Goal: Task Accomplishment & Management: Manage account settings

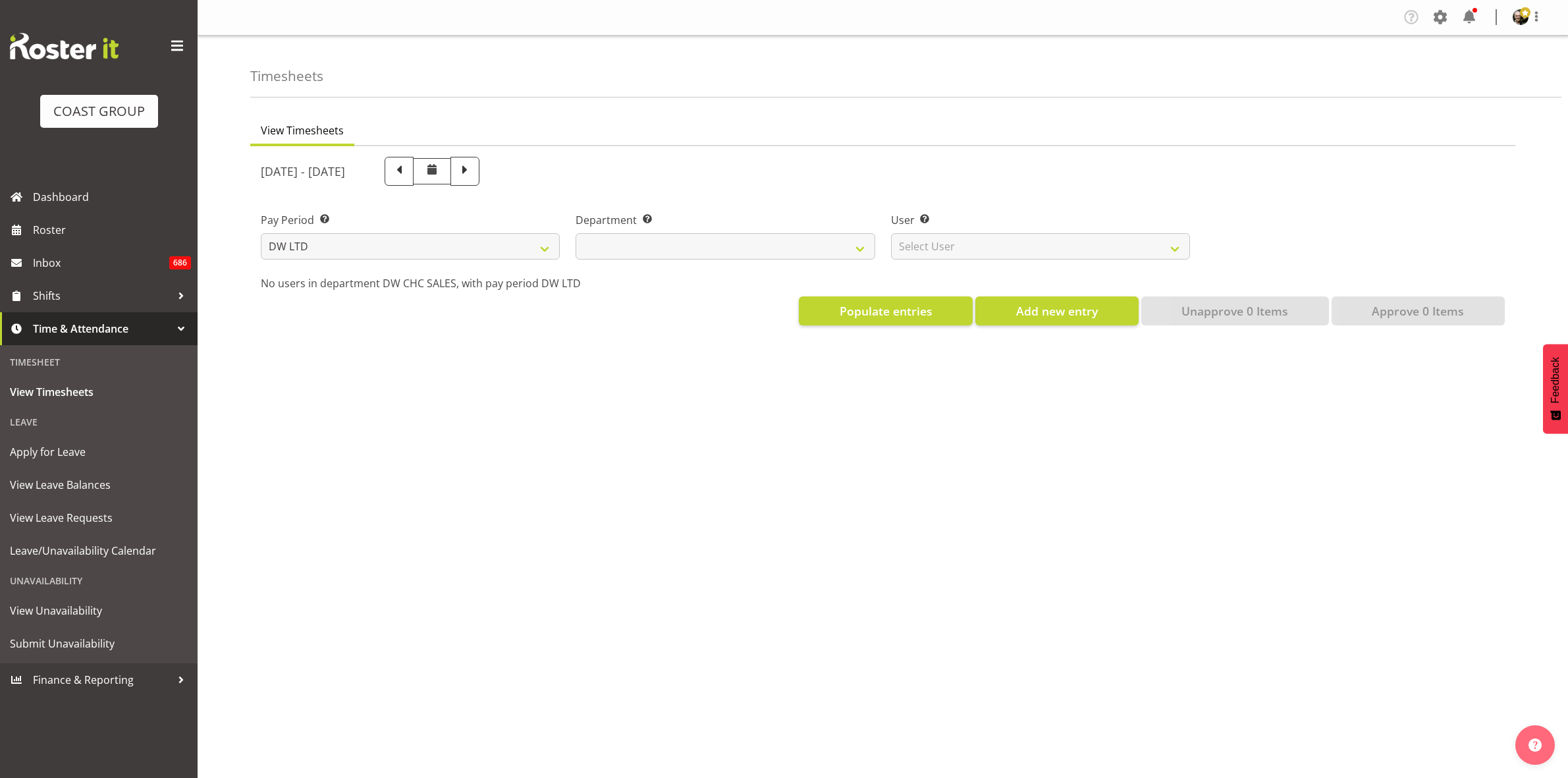
select select "8"
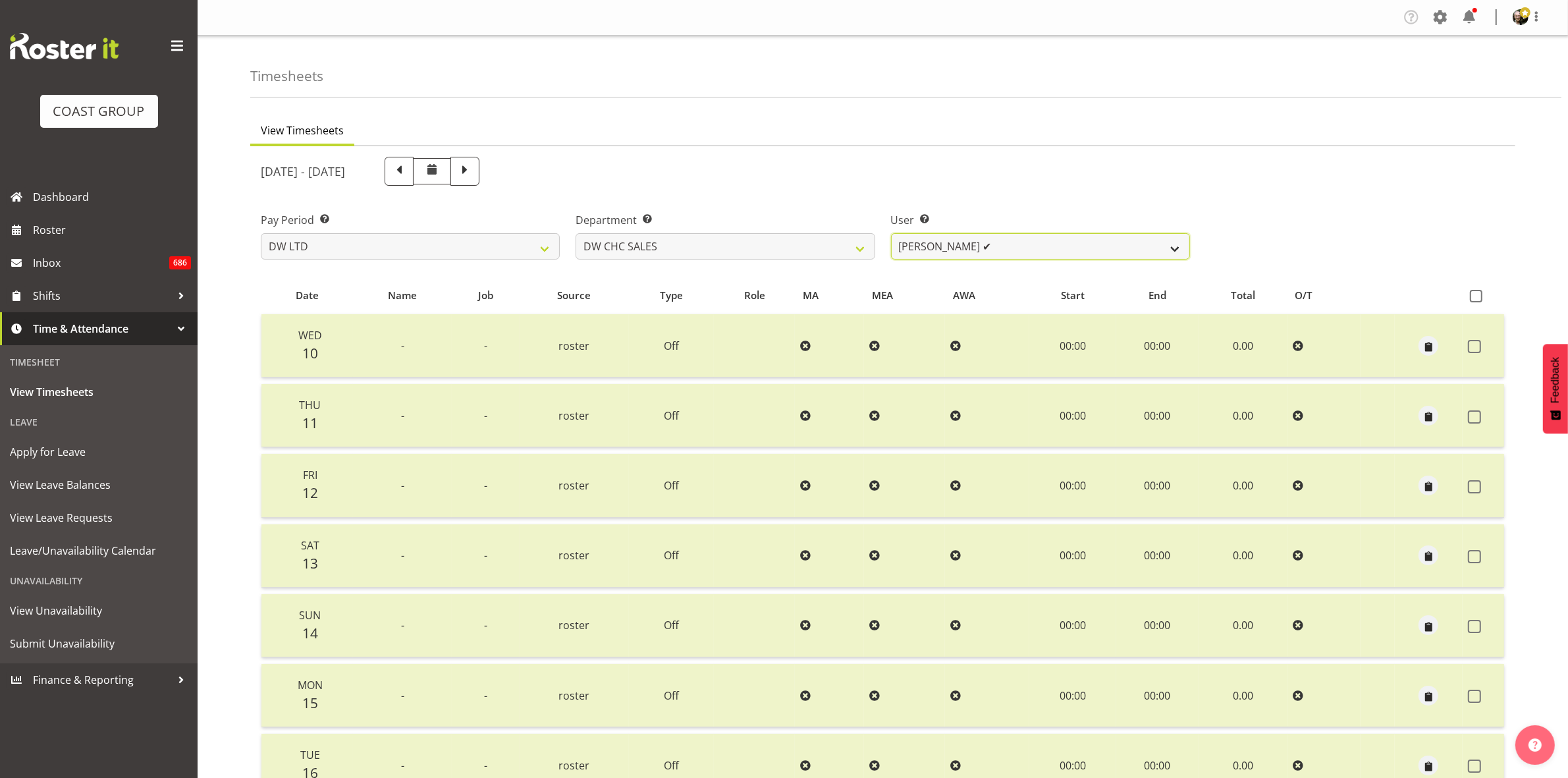
click at [1177, 252] on select "[PERSON_NAME] ✔" at bounding box center [1041, 246] width 299 height 26
click at [864, 245] on select "[PERSON_NAME] [PERSON_NAME] ACCOUNTS/OFFICE DW CHC DW CHC DESIGN DW CHC PRODUCT…" at bounding box center [725, 246] width 299 height 26
select select "28"
click at [576, 233] on select "[PERSON_NAME] [PERSON_NAME] ACCOUNTS/OFFICE DW CHC DW CHC DESIGN DW CHC PRODUCT…" at bounding box center [725, 246] width 299 height 26
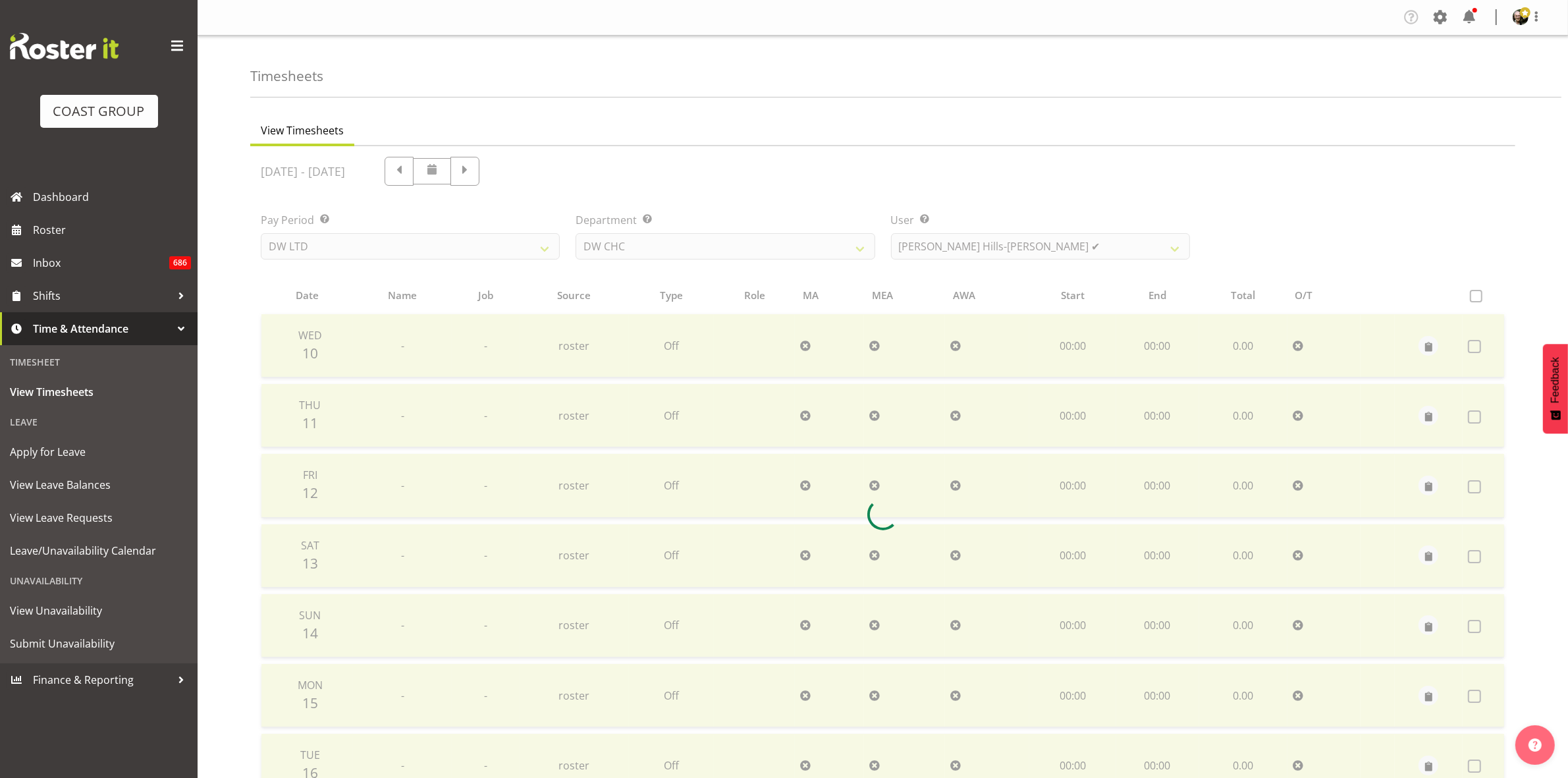
click at [1180, 249] on div "[DATE] - [DATE] Pay Period Select which pay period you would like to view. SLP …" at bounding box center [882, 510] width 1243 height 723
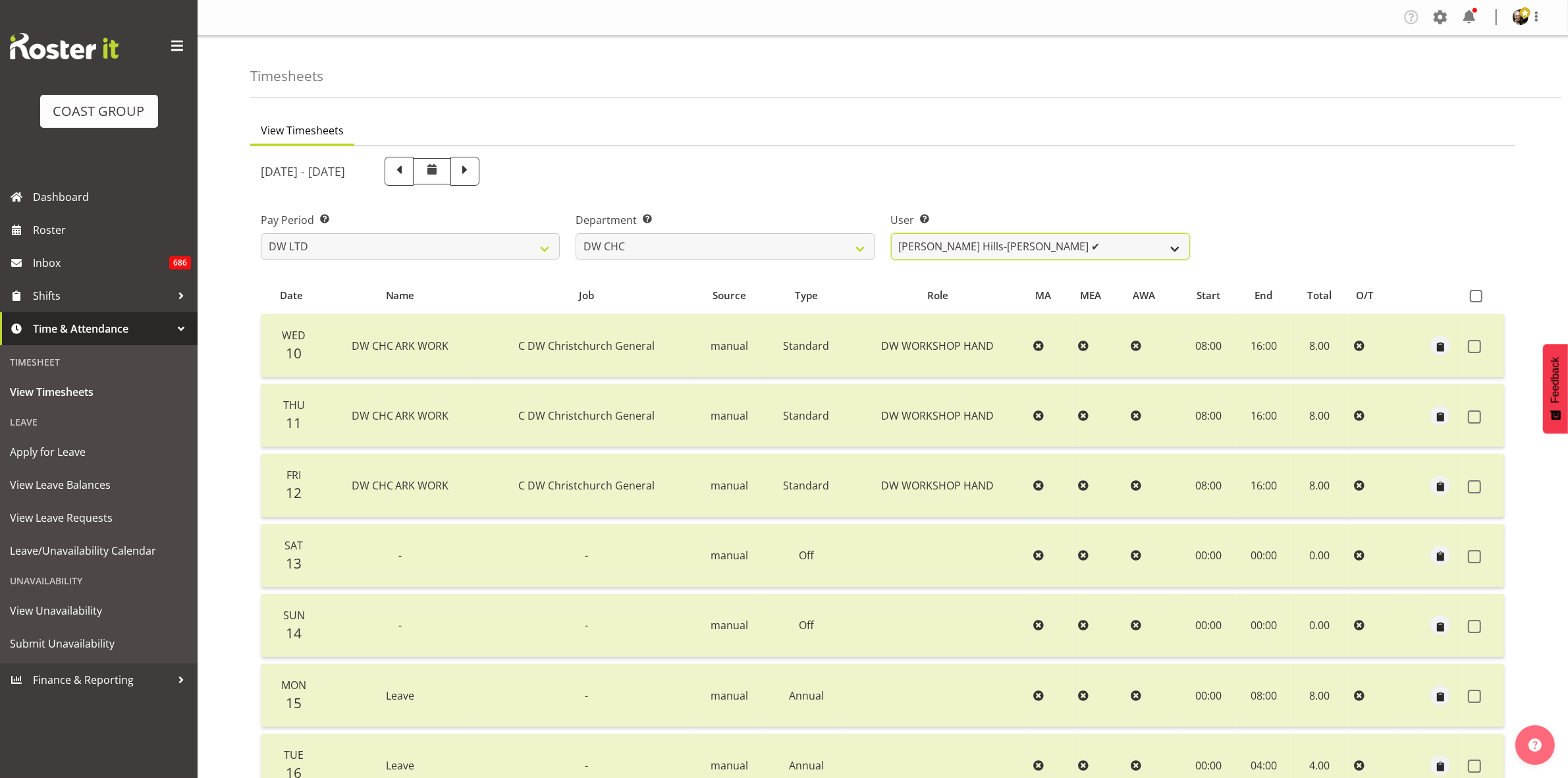
click at [1171, 240] on select "[PERSON_NAME] Hills-[PERSON_NAME] ✔ [PERSON_NAME] ✔ [PERSON_NAME] ✔ [PERSON_NAM…" at bounding box center [1041, 246] width 299 height 26
select select "9900"
click at [891, 233] on select "[PERSON_NAME] Hills-[PERSON_NAME] ✔ [PERSON_NAME] ✔ [PERSON_NAME] ✔ [PERSON_NAM…" at bounding box center [1041, 246] width 299 height 26
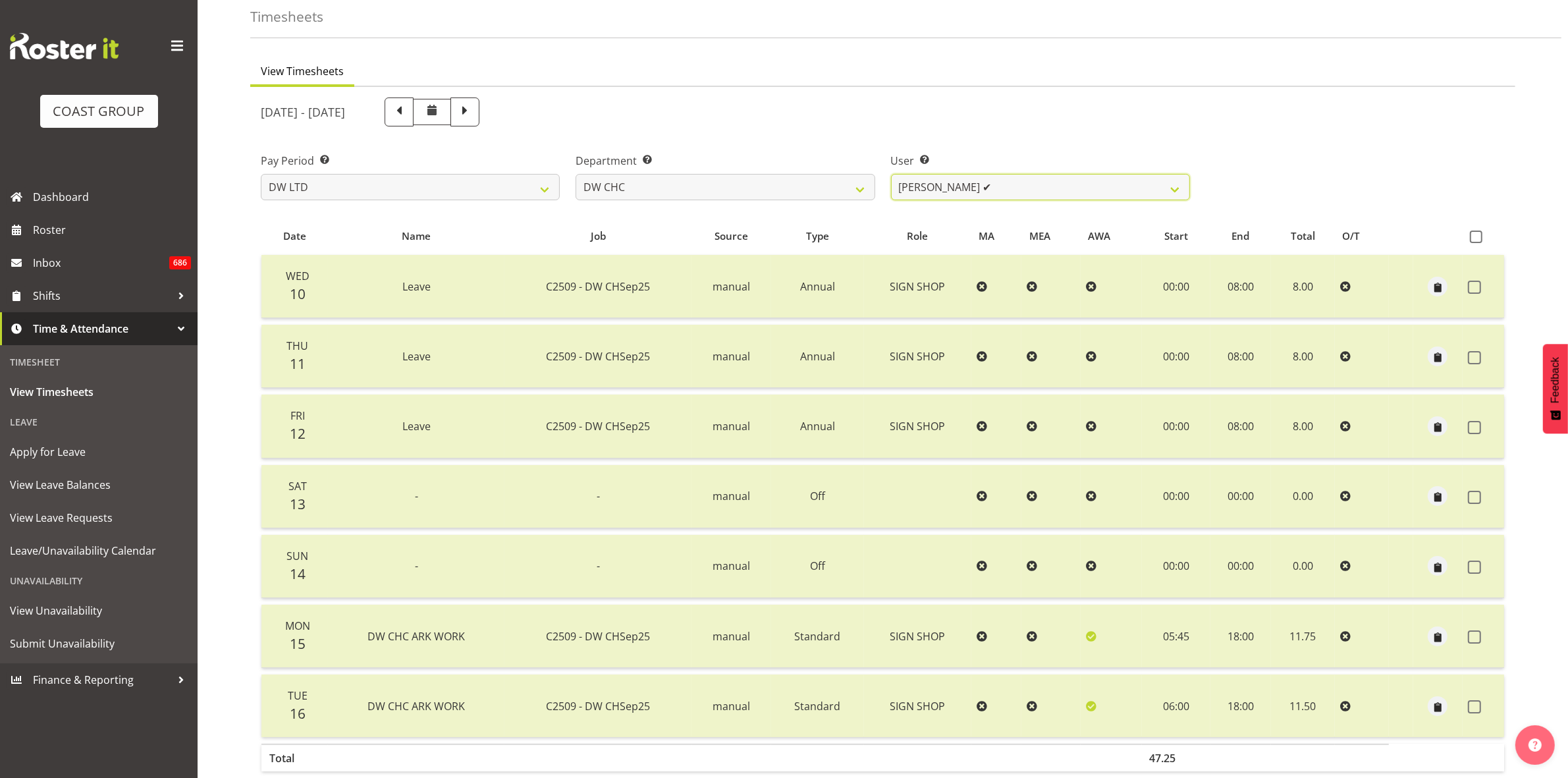
scroll to position [127, 0]
